Goal: Check status

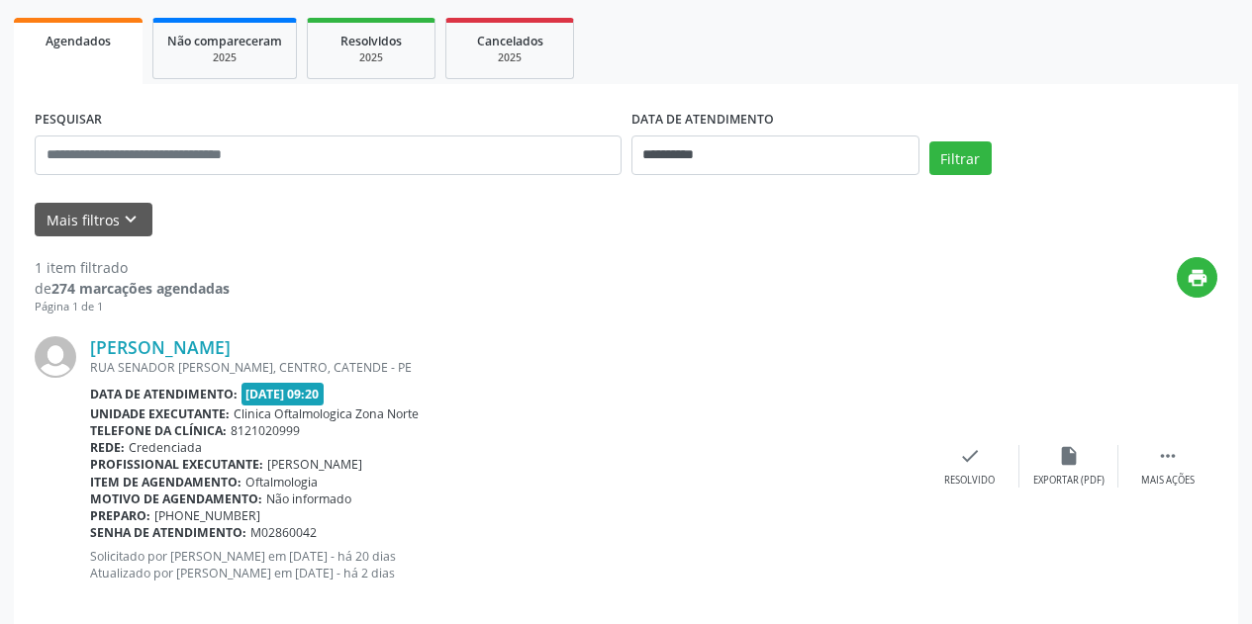
scroll to position [306, 0]
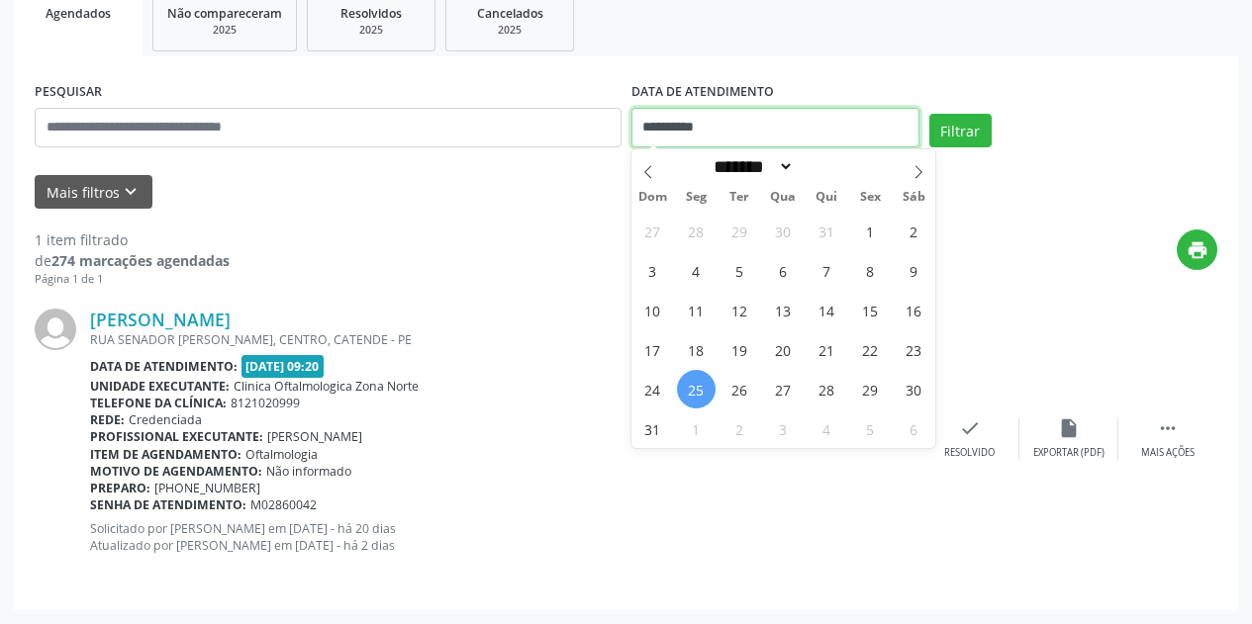
click at [755, 121] on input "**********" at bounding box center [775, 128] width 288 height 40
click at [915, 172] on icon at bounding box center [918, 172] width 14 height 14
select select "*"
click at [703, 228] on span "1" at bounding box center [696, 231] width 39 height 39
type input "**********"
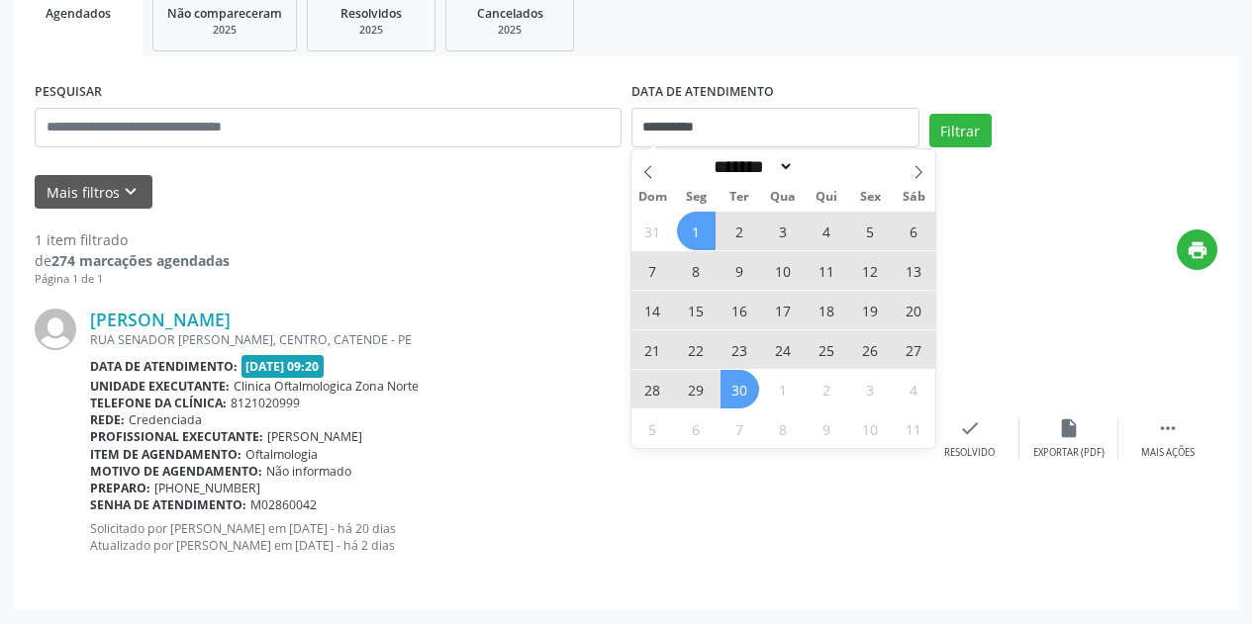
click at [745, 407] on div "31 1 2 3 4 5 6 7 8 9 10 11 12 13 14 15 16 17 18 19 20 21 22 23 24 25 26 27 28 2…" at bounding box center [783, 329] width 305 height 237
click at [737, 400] on span "30" at bounding box center [739, 389] width 39 height 39
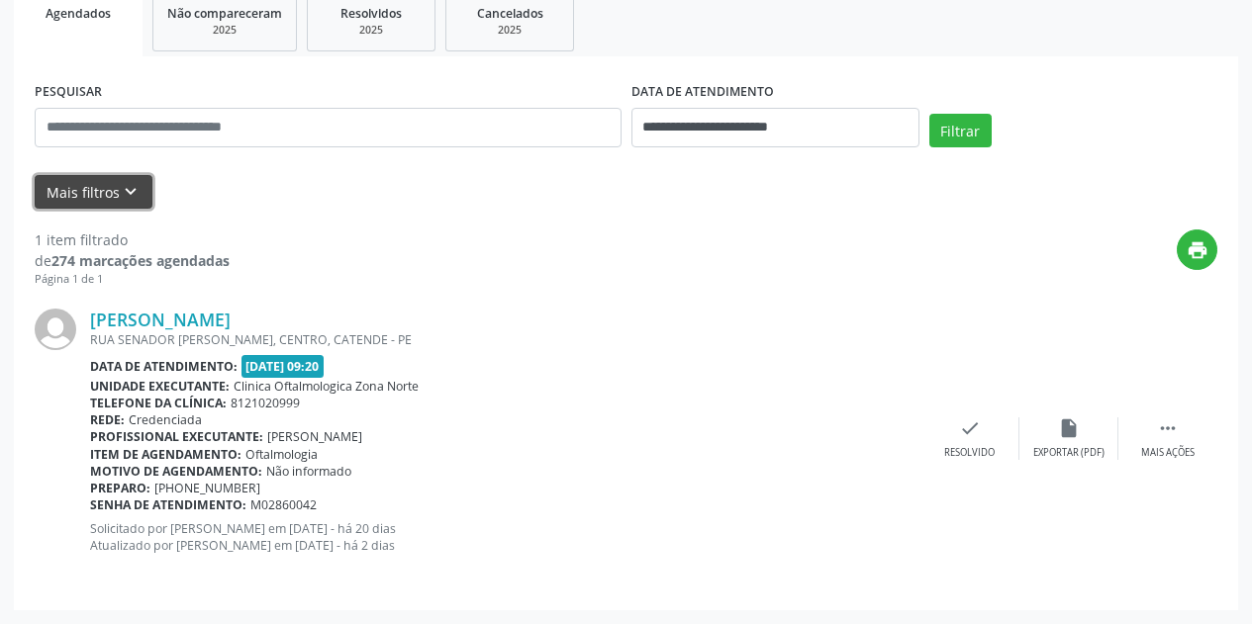
click at [132, 189] on icon "keyboard_arrow_down" at bounding box center [131, 192] width 22 height 22
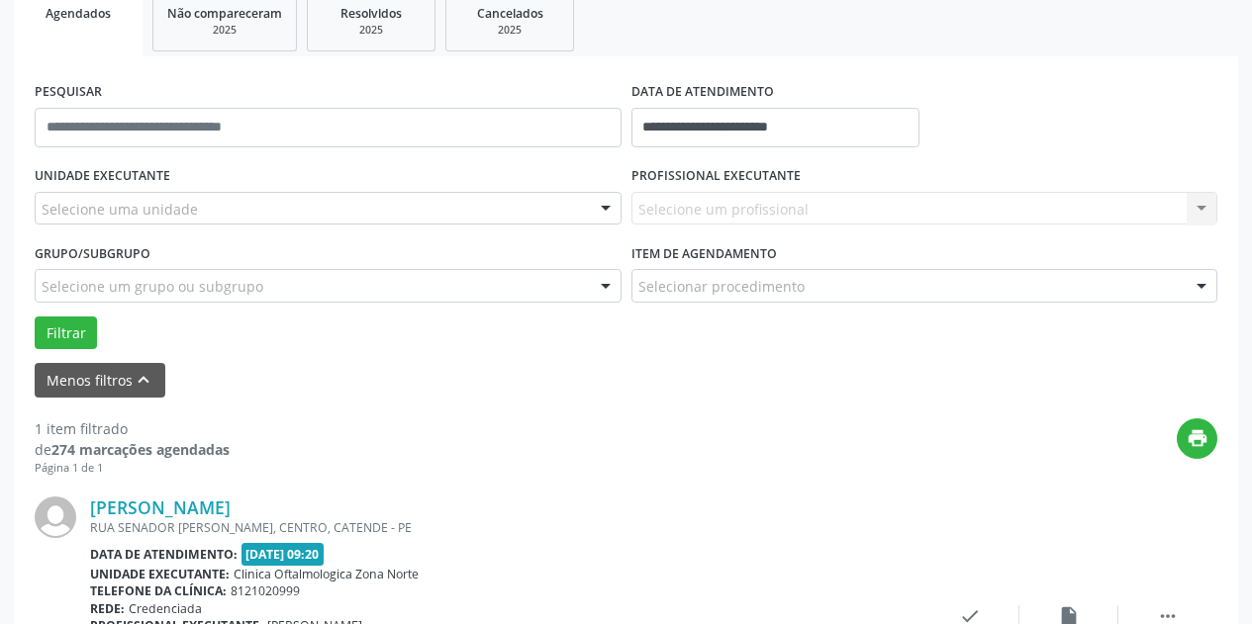
click at [258, 209] on div "Selecione uma unidade" at bounding box center [328, 209] width 587 height 34
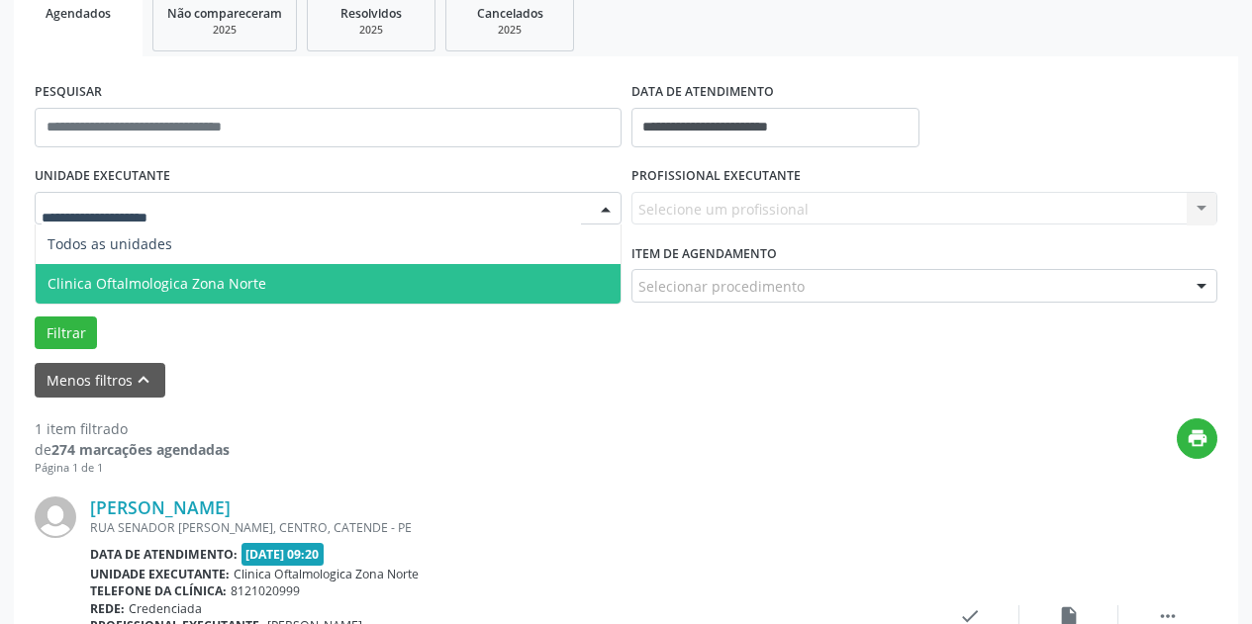
click at [268, 280] on span "Clinica Oftalmologica Zona Norte" at bounding box center [328, 284] width 585 height 40
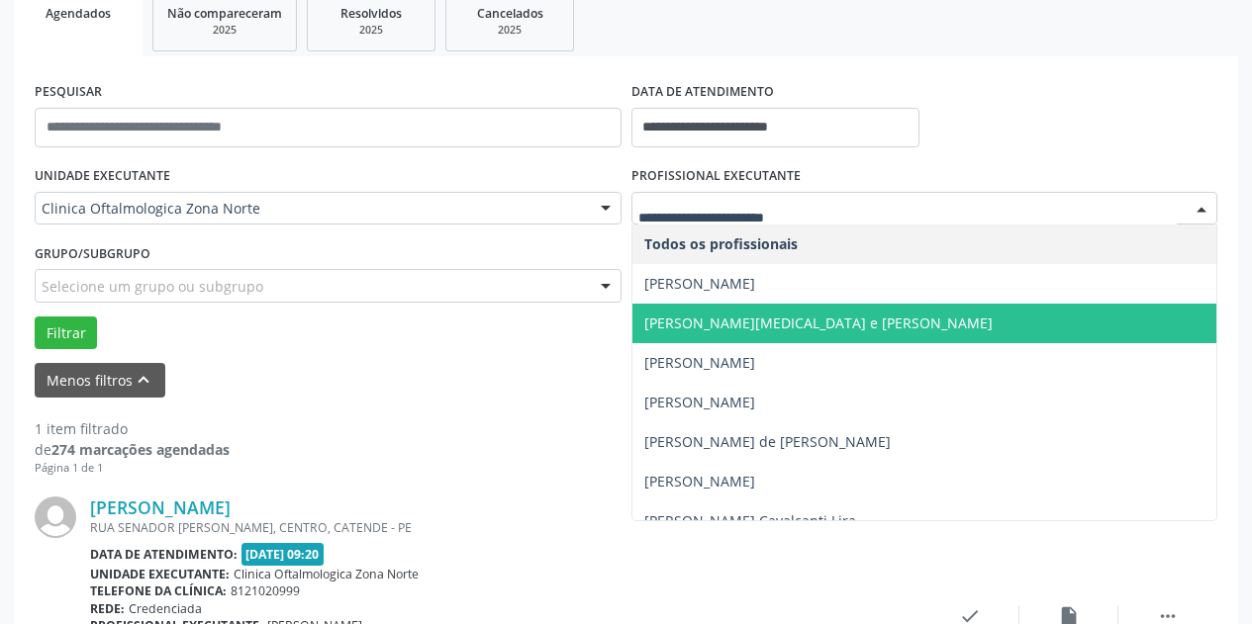
click at [701, 313] on span "[PERSON_NAME][MEDICAL_DATA] e [PERSON_NAME]" at bounding box center [924, 324] width 585 height 40
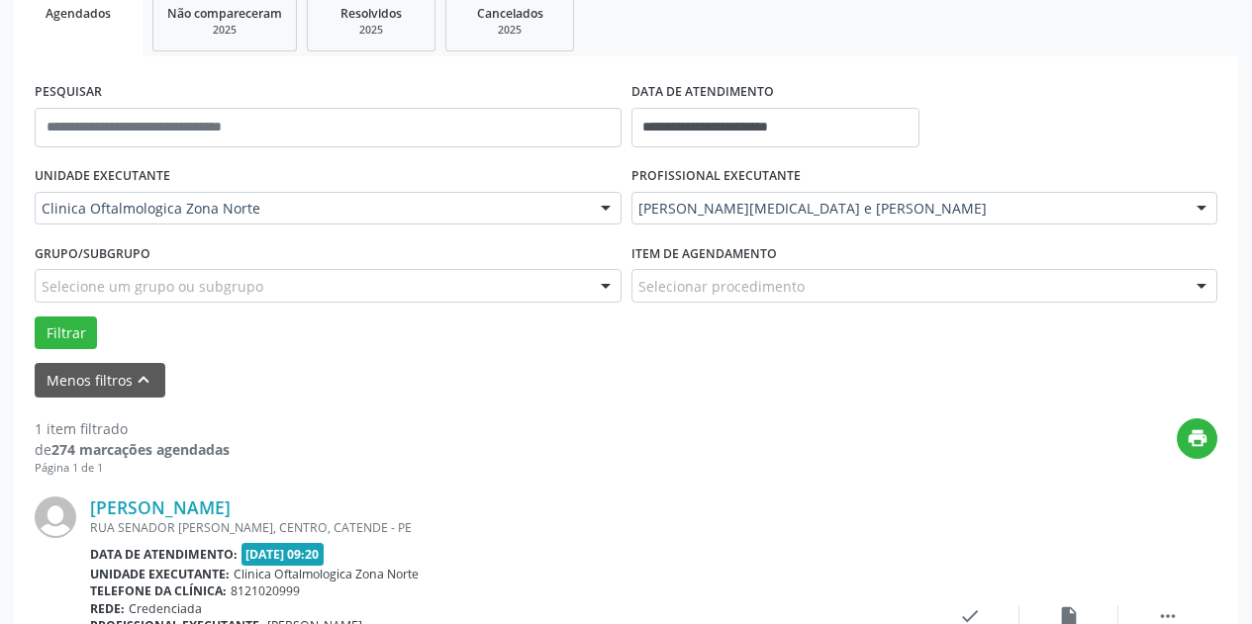
click at [456, 281] on div "Selecione um grupo ou subgrupo" at bounding box center [328, 286] width 587 height 34
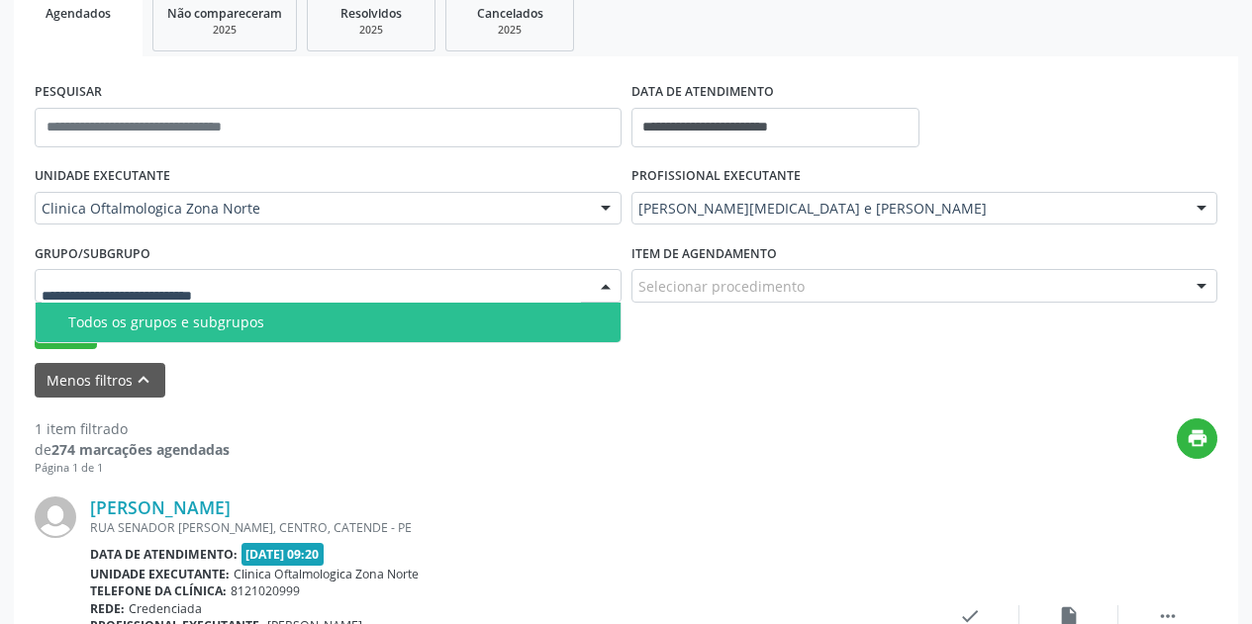
click at [429, 325] on div "Todos os grupos e subgrupos" at bounding box center [338, 323] width 540 height 16
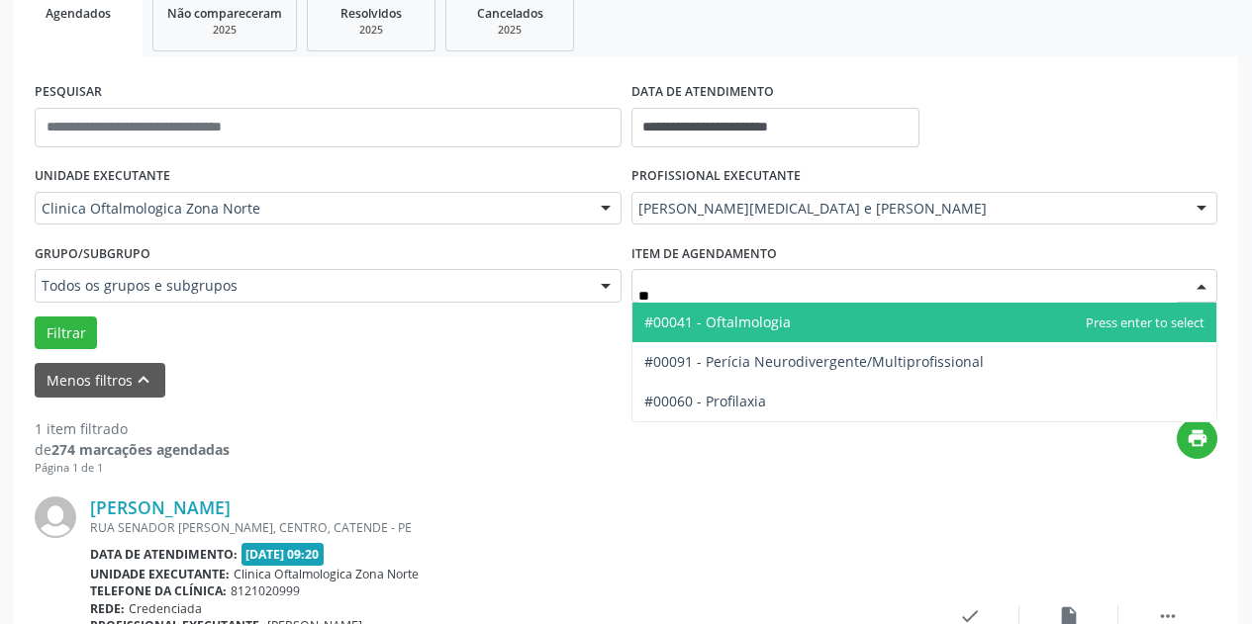
type input "***"
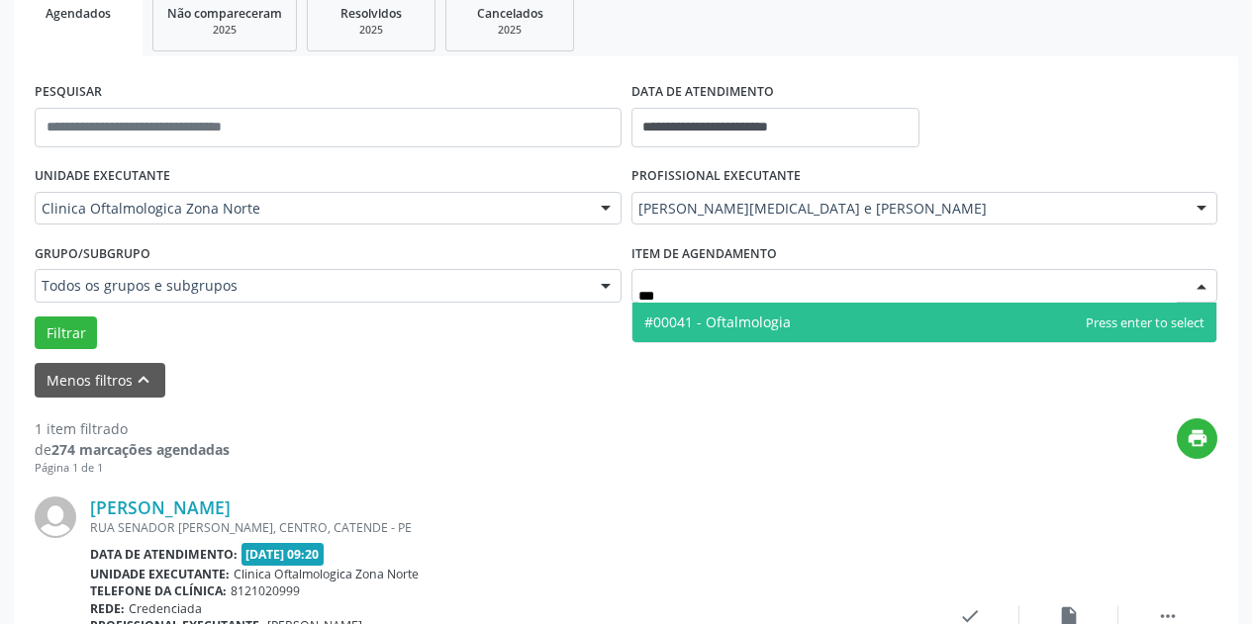
click at [689, 328] on span "#00041 - Oftalmologia" at bounding box center [717, 322] width 146 height 19
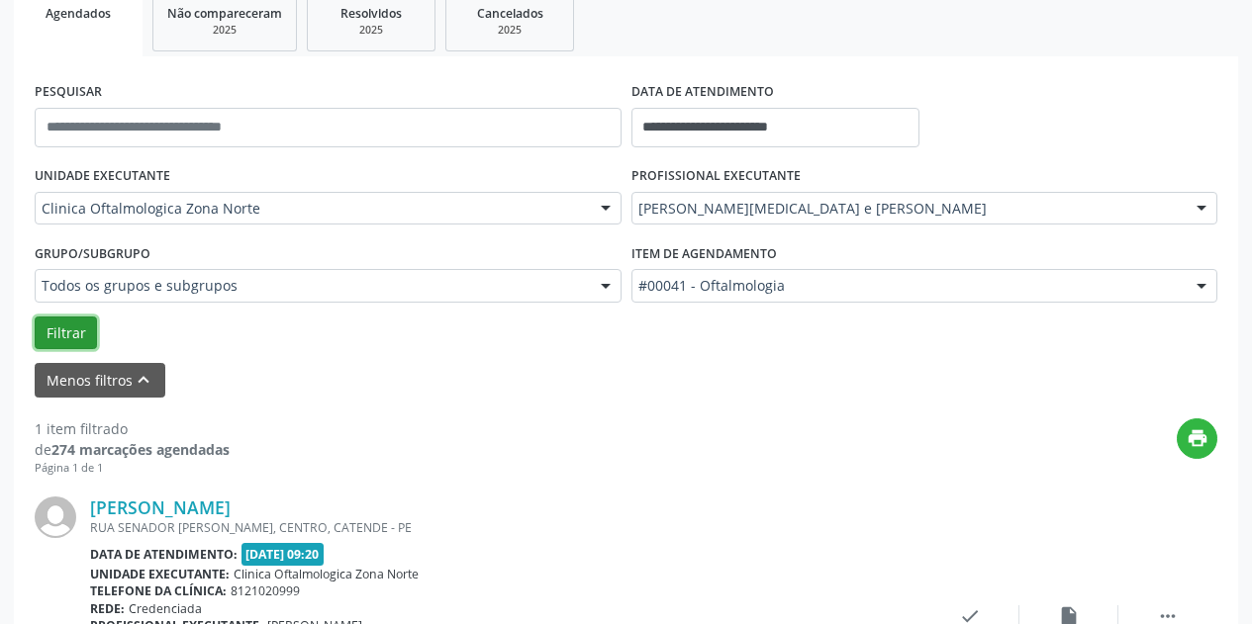
click at [67, 328] on button "Filtrar" at bounding box center [66, 334] width 62 height 34
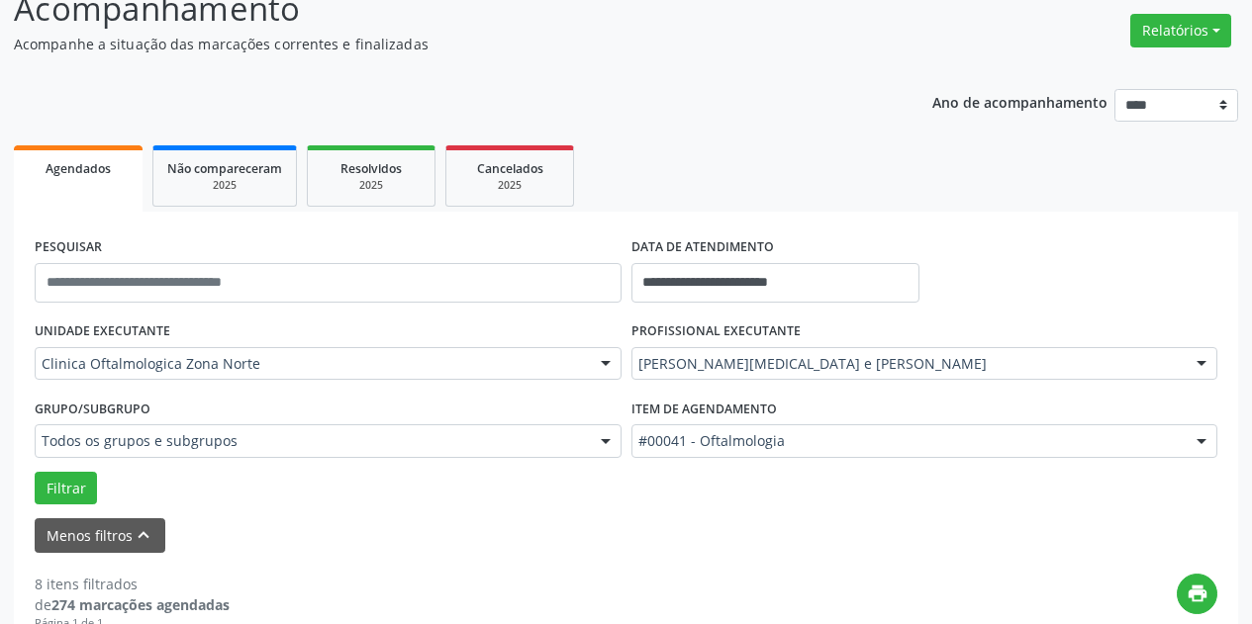
scroll to position [297, 0]
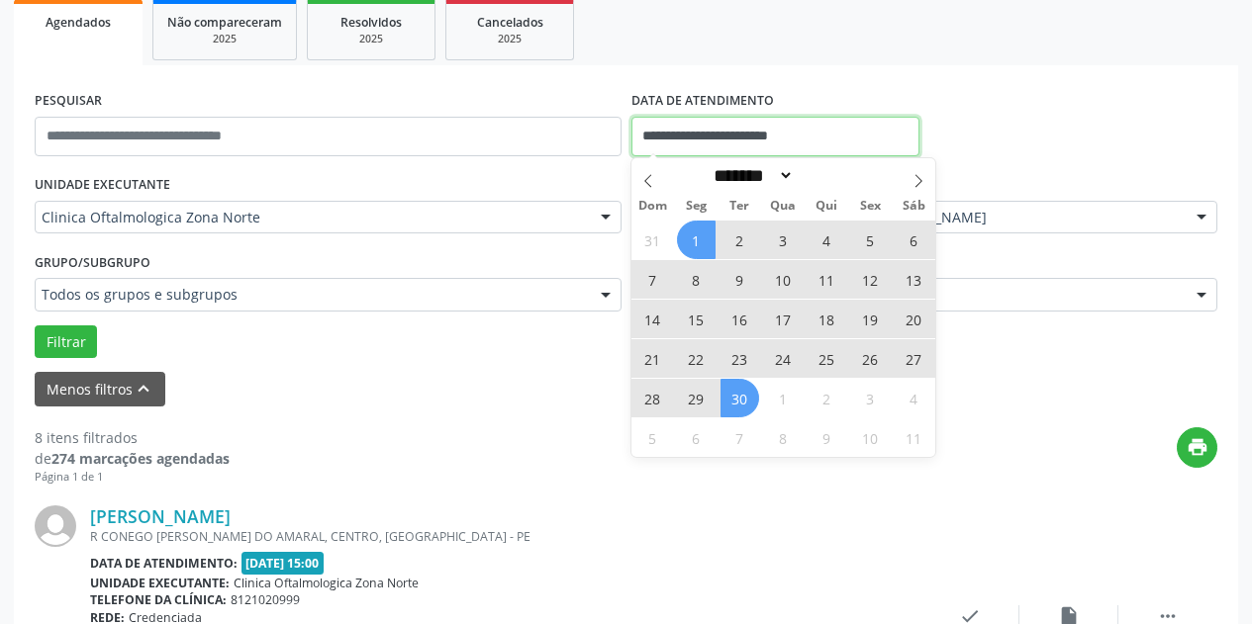
click at [858, 141] on input "**********" at bounding box center [775, 137] width 288 height 40
click at [917, 183] on icon at bounding box center [918, 181] width 14 height 14
select select "*"
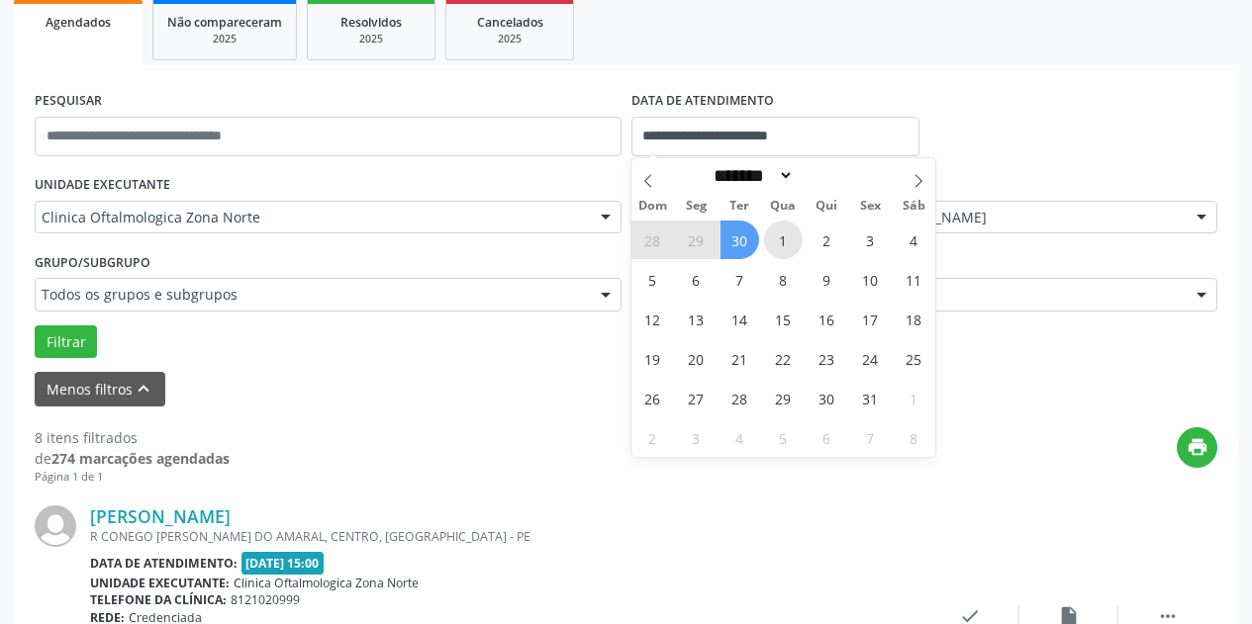
click at [788, 233] on span "1" at bounding box center [783, 240] width 39 height 39
type input "**********"
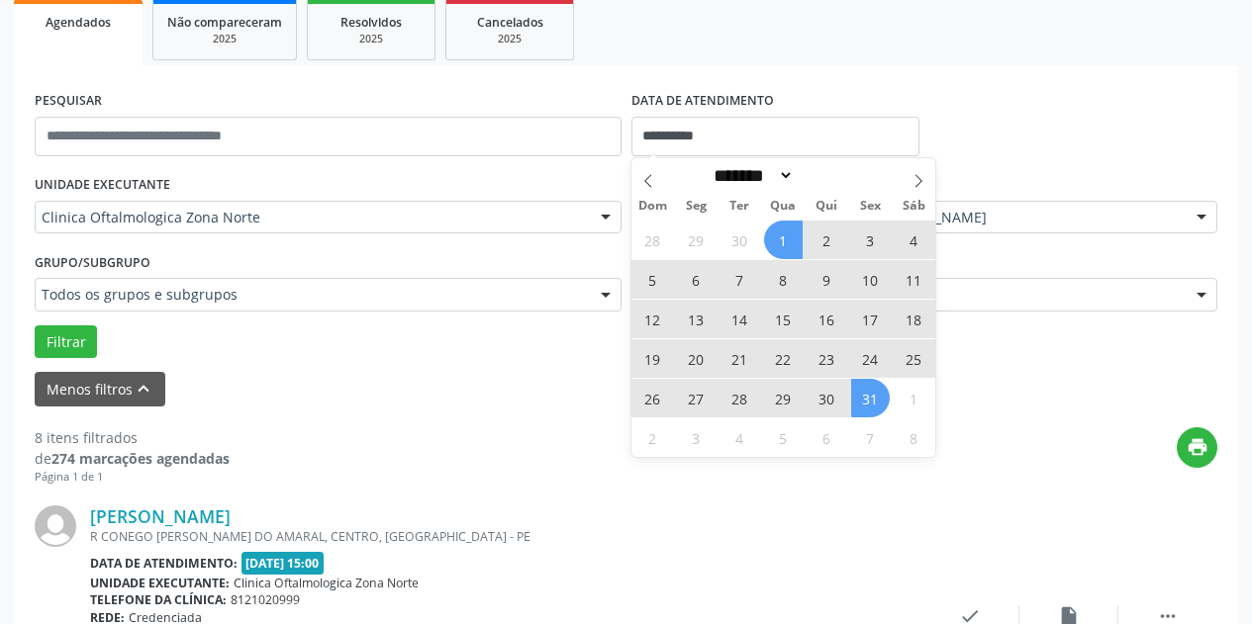
click at [883, 396] on span "31" at bounding box center [870, 398] width 39 height 39
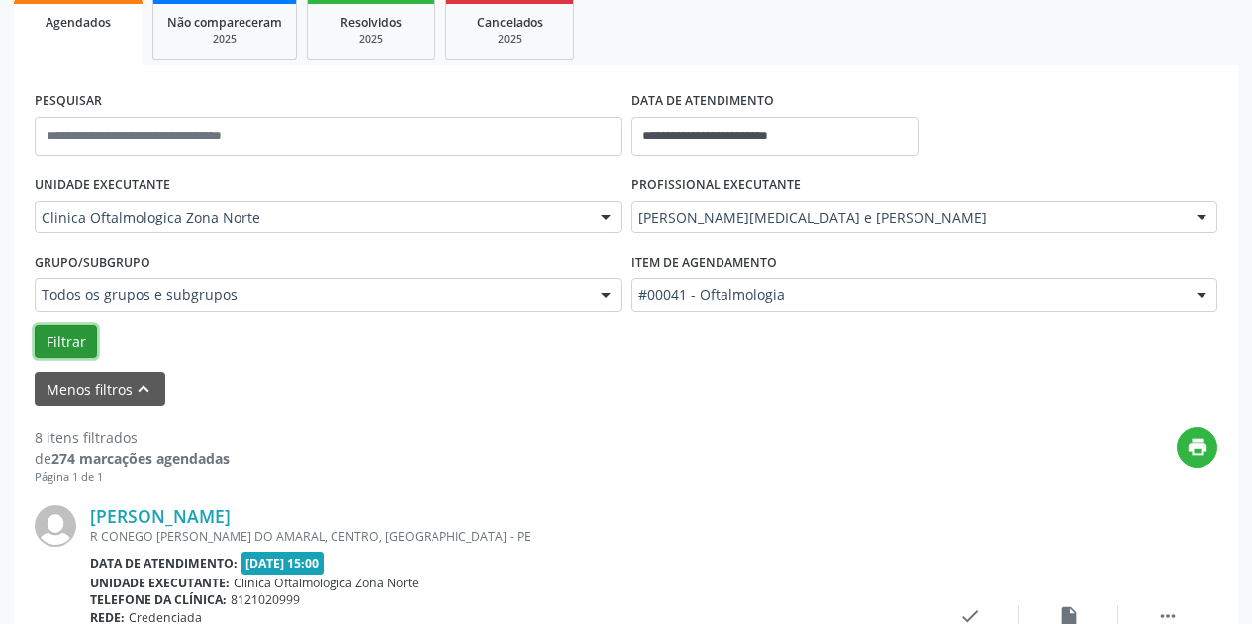
click at [54, 336] on button "Filtrar" at bounding box center [66, 343] width 62 height 34
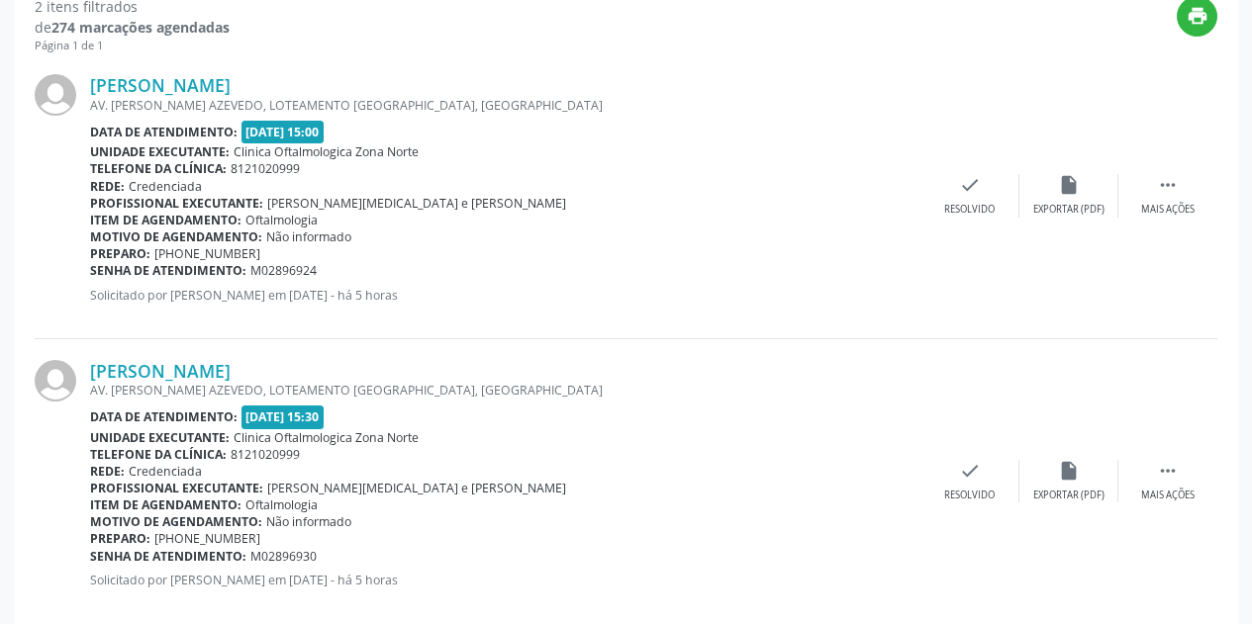
scroll to position [762, 0]
